Goal: Task Accomplishment & Management: Complete application form

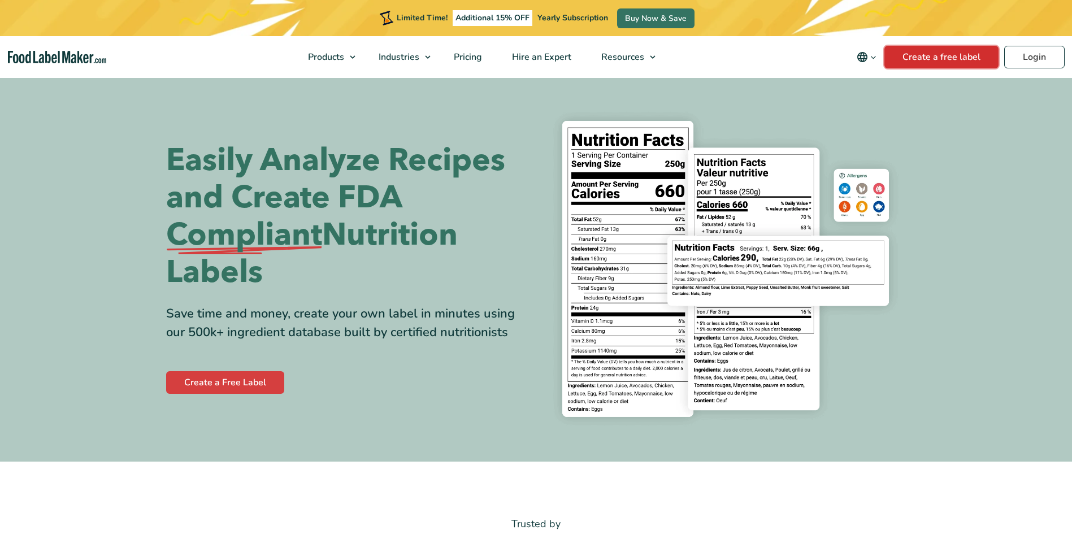
click at [967, 55] on link "Create a free label" at bounding box center [942, 57] width 114 height 23
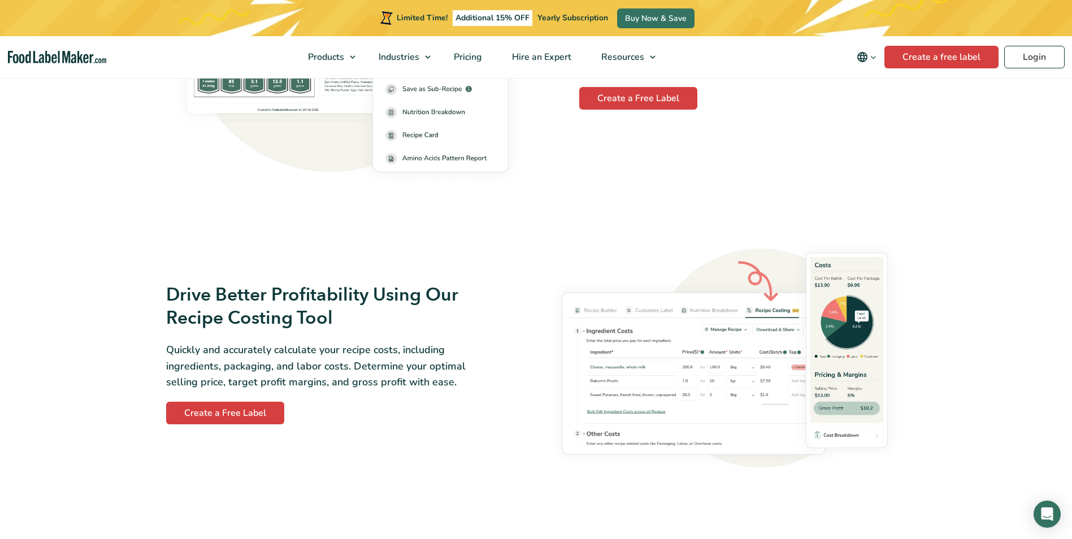
scroll to position [1809, 0]
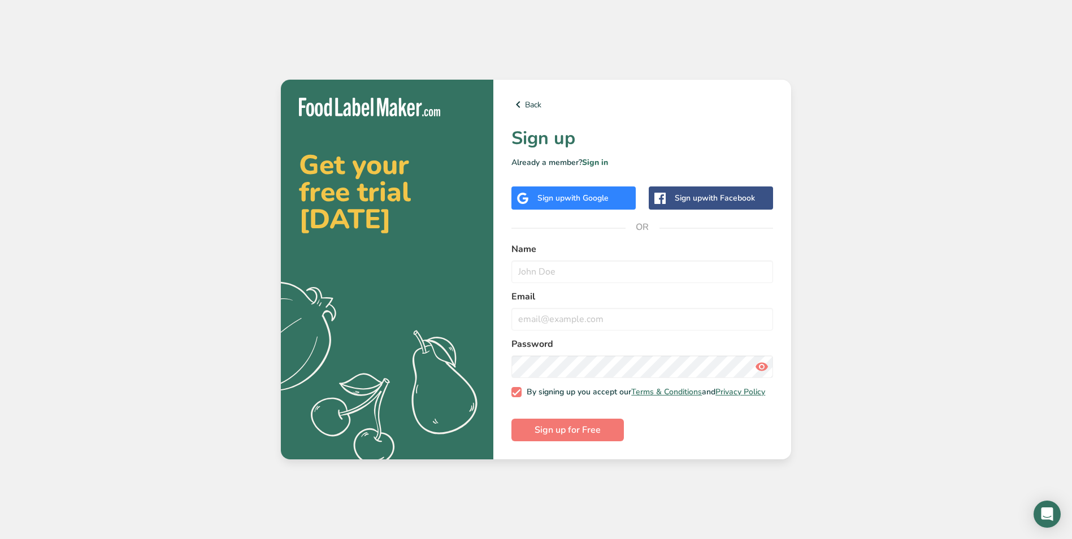
click at [568, 197] on span "with Google" at bounding box center [587, 198] width 44 height 11
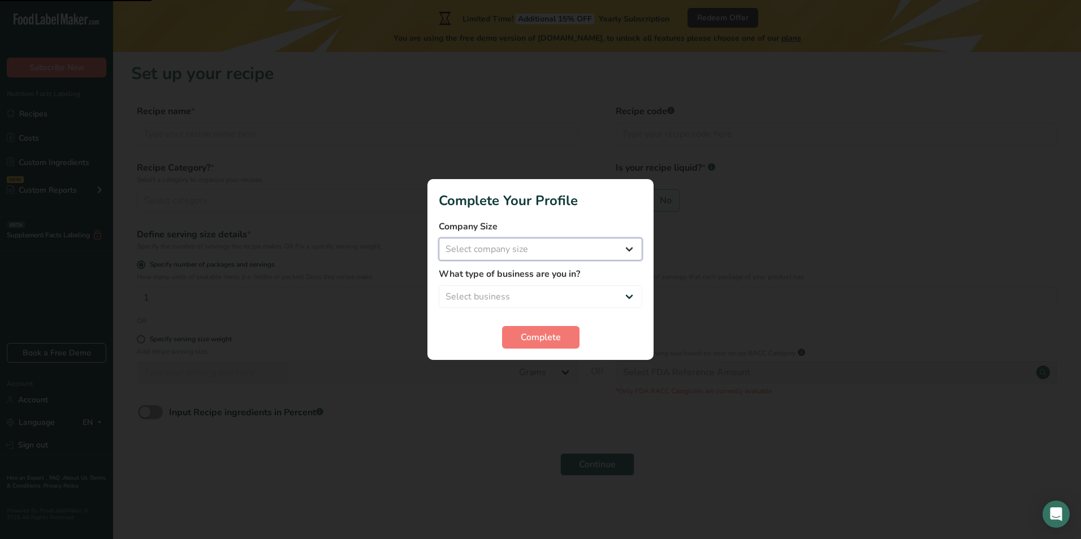
click at [519, 252] on select "Select company size Fewer than 10 Employees 10 to 50 Employees 51 to 500 Employ…" at bounding box center [540, 249] width 203 height 23
select select "2"
click at [439, 238] on select "Select company size Fewer than 10 Employees 10 to 50 Employees 51 to 500 Employ…" at bounding box center [540, 249] width 203 height 23
click at [523, 294] on select "Select business Packaged Food Manufacturer Restaurant & Cafe Bakery Meal Plans …" at bounding box center [540, 296] width 203 height 23
select select "5"
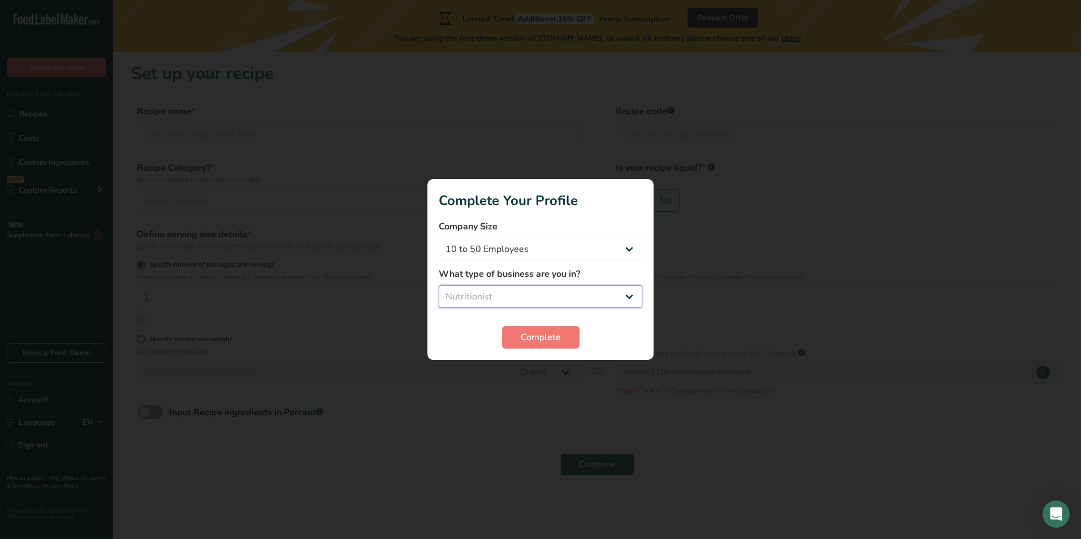
click at [439, 285] on select "Select business Packaged Food Manufacturer Restaurant & Cafe Bakery Meal Plans …" at bounding box center [540, 296] width 203 height 23
click at [527, 334] on span "Complete" at bounding box center [541, 338] width 40 height 14
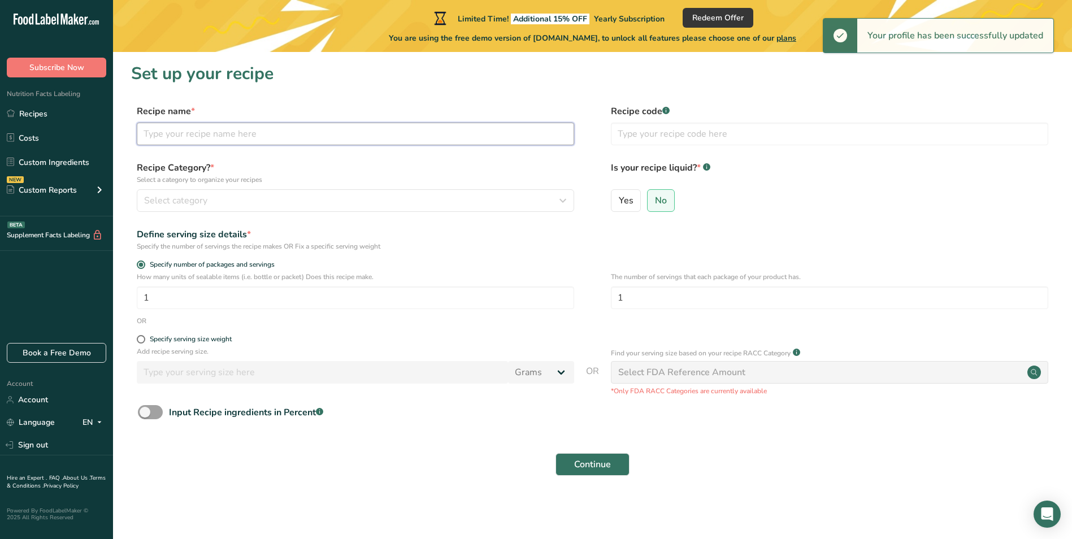
click at [254, 138] on input "text" at bounding box center [356, 134] width 438 height 23
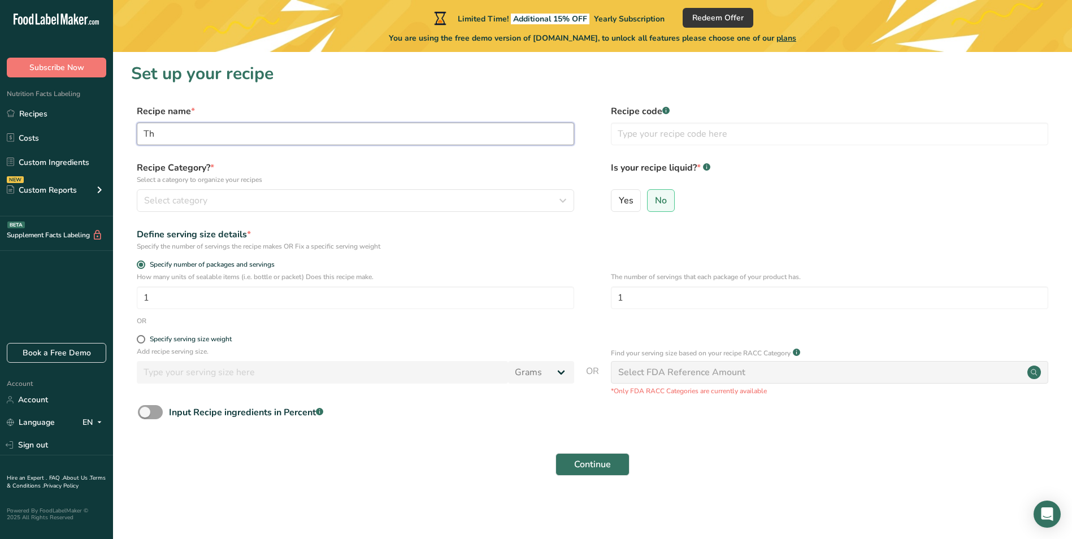
type input "T"
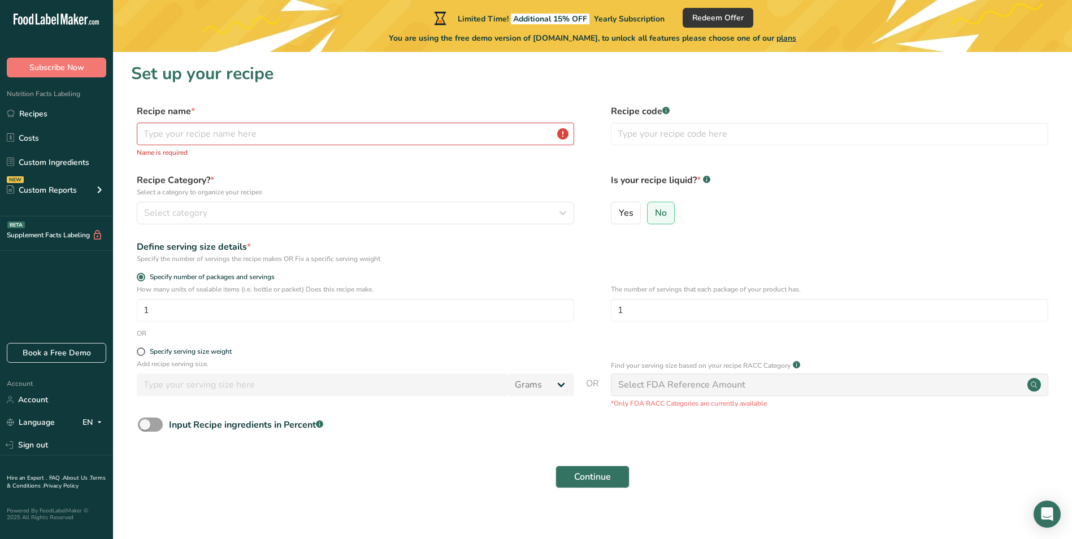
click at [293, 193] on p "Select a category to organize your recipes" at bounding box center [356, 192] width 438 height 10
